Goal: Find specific page/section

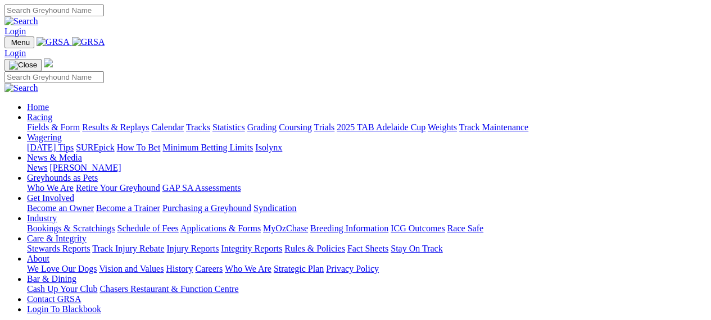
click at [76, 274] on link "Bar & Dining" at bounding box center [51, 279] width 49 height 10
click at [238, 284] on link "Chasers Restaurant & Function Centre" at bounding box center [168, 289] width 139 height 10
click at [184, 122] on link "Calendar" at bounding box center [167, 127] width 33 height 10
